Goal: Find specific page/section: Find specific page/section

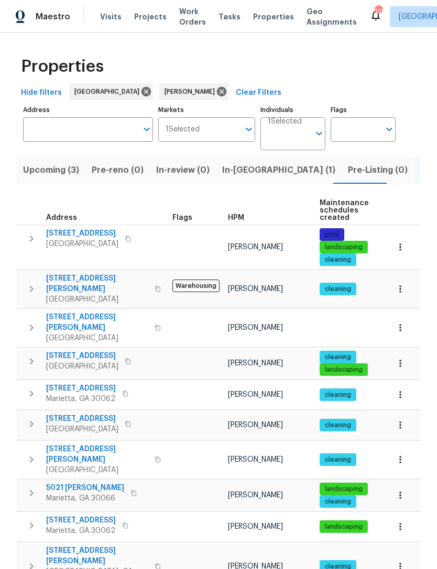
click at [247, 169] on span "In-[GEOGRAPHIC_DATA] (1)" at bounding box center [278, 170] width 113 height 15
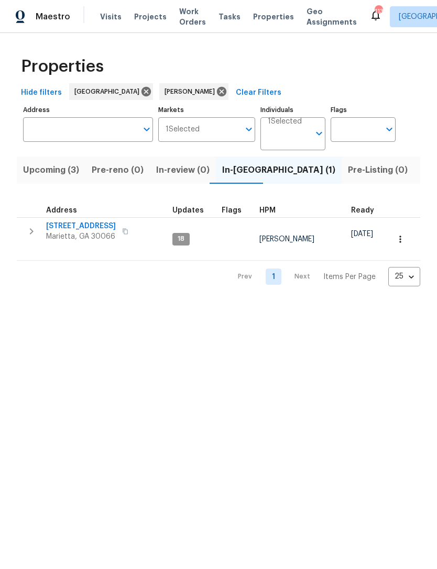
click at [81, 228] on span "[STREET_ADDRESS]" at bounding box center [81, 226] width 70 height 10
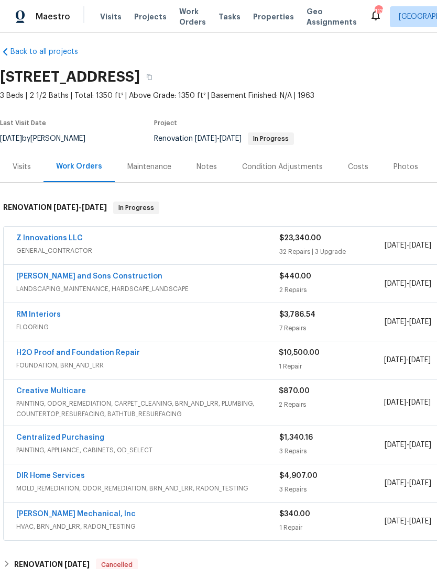
scroll to position [7, 0]
click at [58, 392] on link "Creative Multicare" at bounding box center [51, 391] width 70 height 7
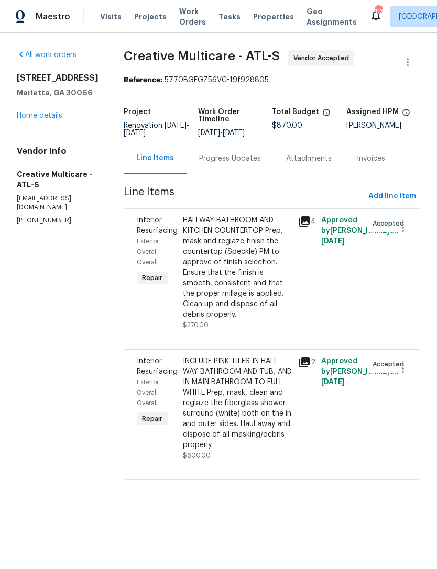
click at [247, 164] on div "Progress Updates" at bounding box center [230, 158] width 62 height 10
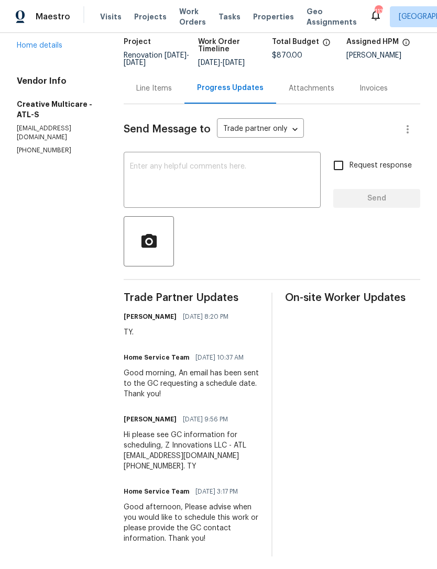
scroll to position [70, 0]
